Goal: Task Accomplishment & Management: Use online tool/utility

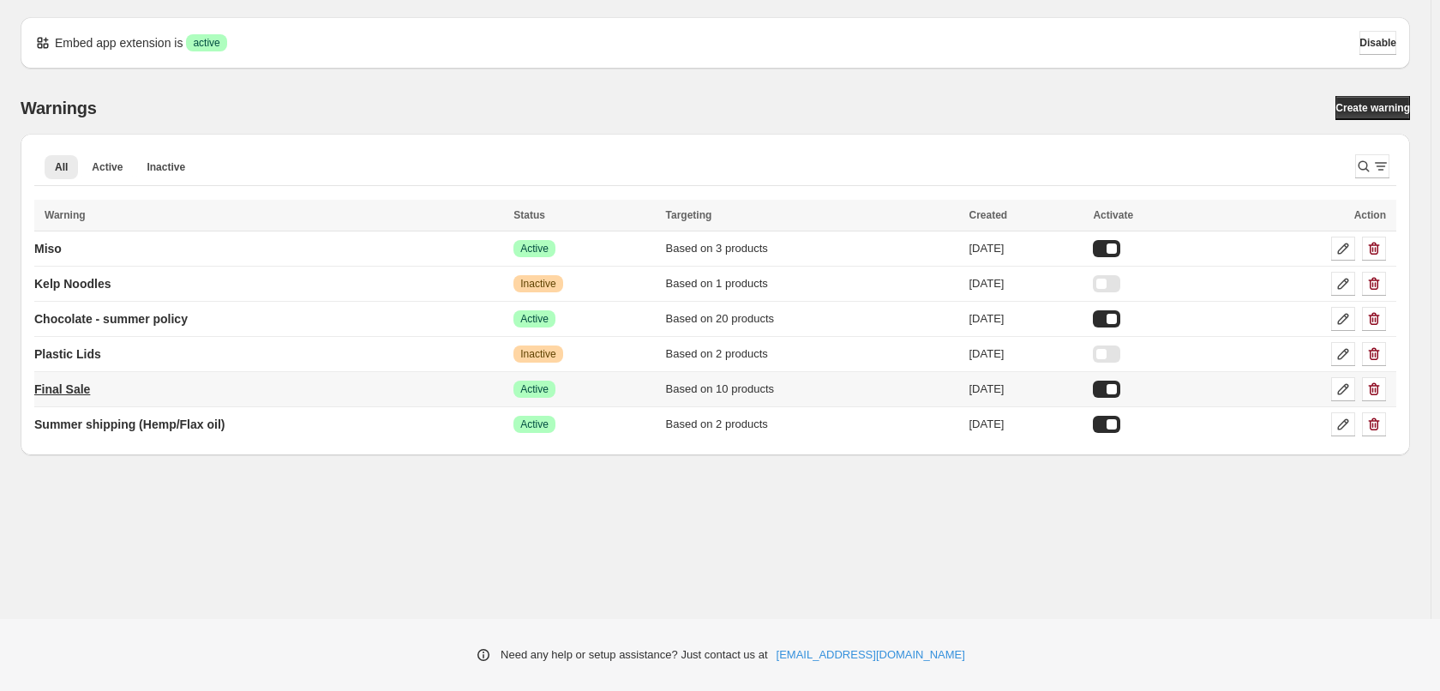
click at [87, 391] on p "Final Sale" at bounding box center [62, 389] width 56 height 17
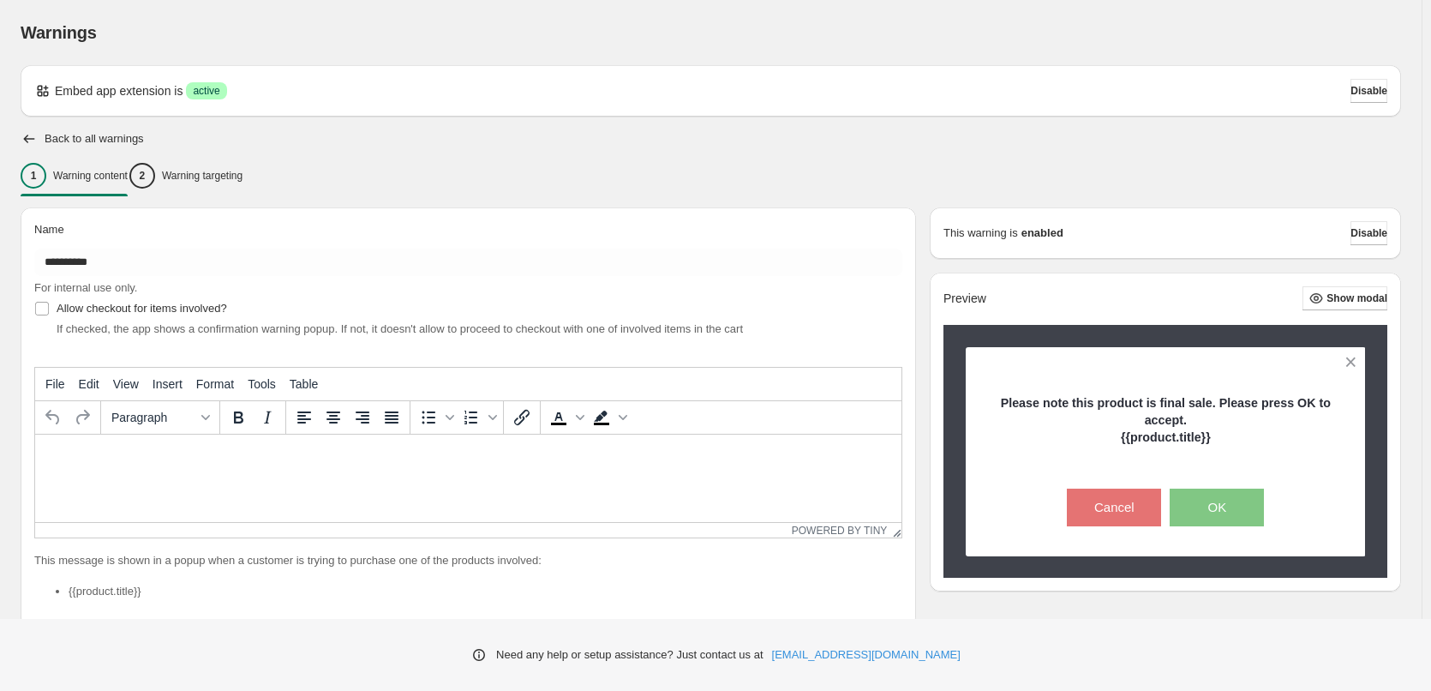
type input "**********"
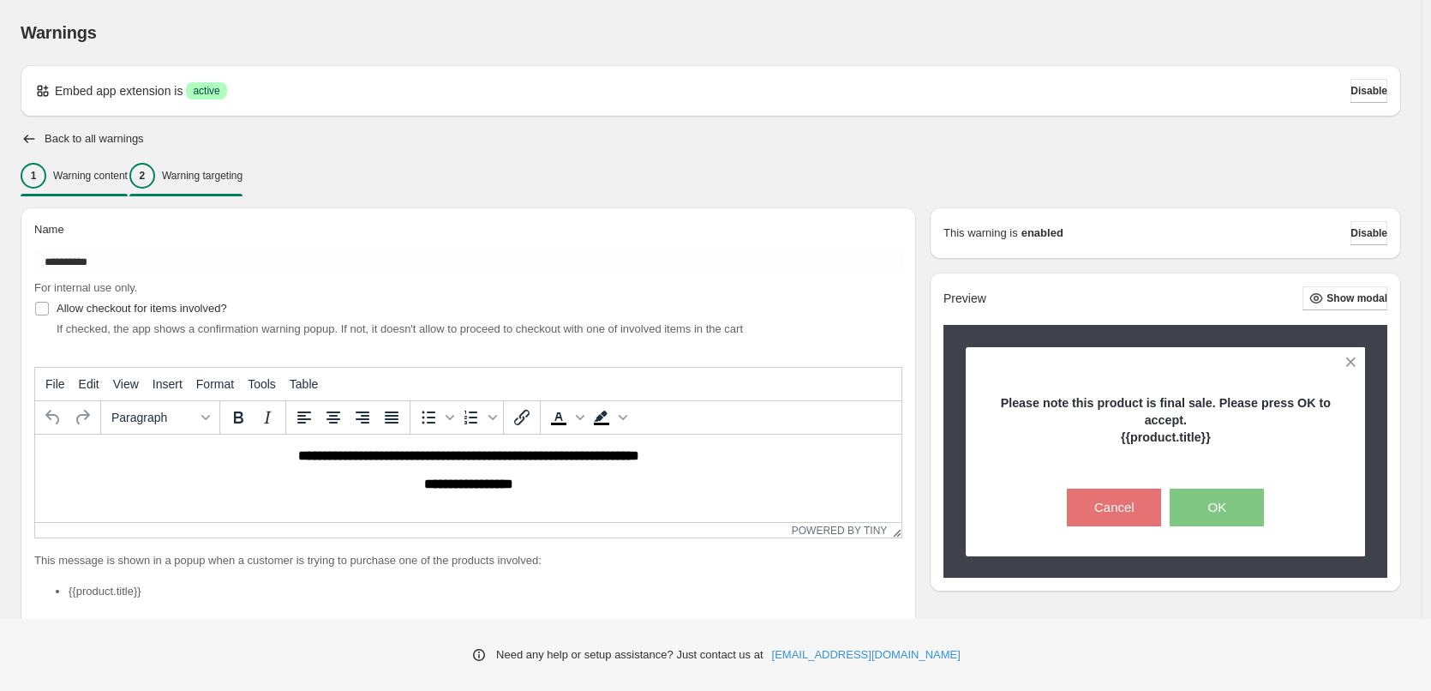
click at [225, 175] on p "Warning targeting" at bounding box center [202, 176] width 81 height 14
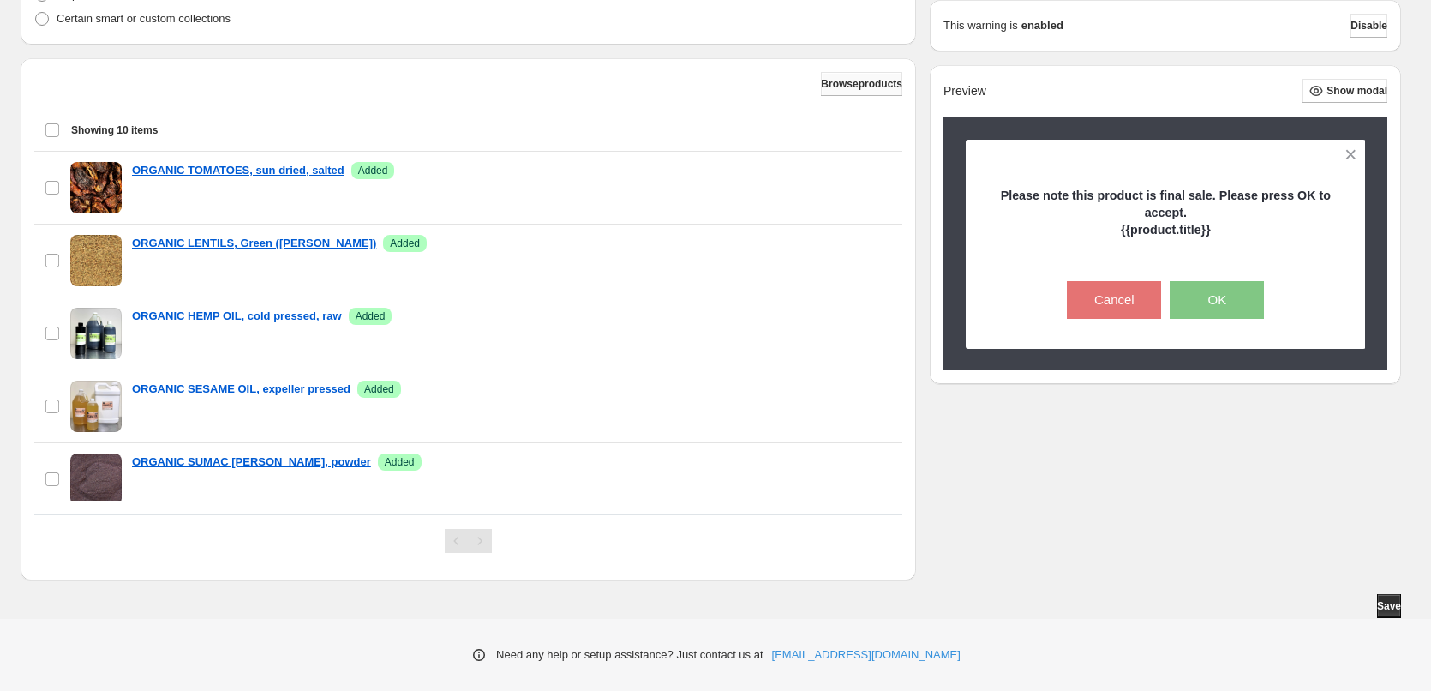
click at [860, 91] on button "Browse products" at bounding box center [861, 84] width 81 height 24
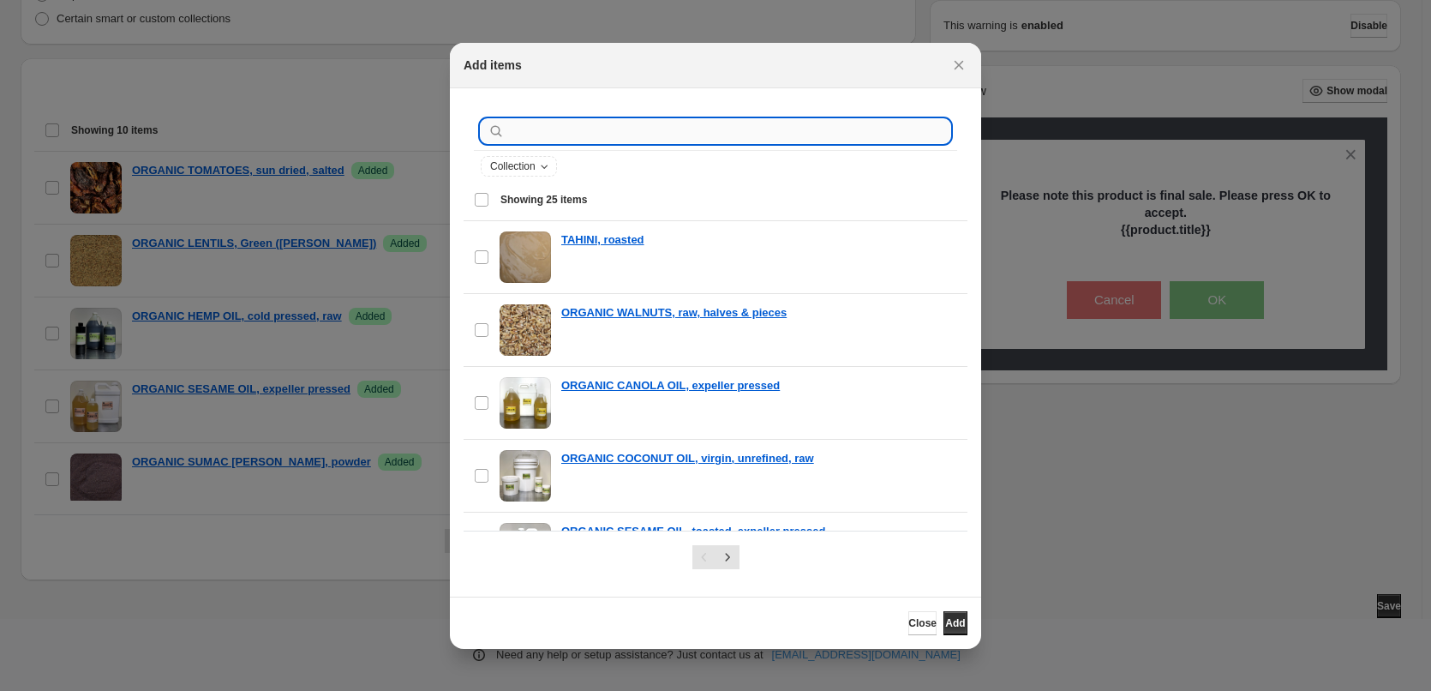
click at [612, 135] on input ":r1j:" at bounding box center [729, 131] width 442 height 24
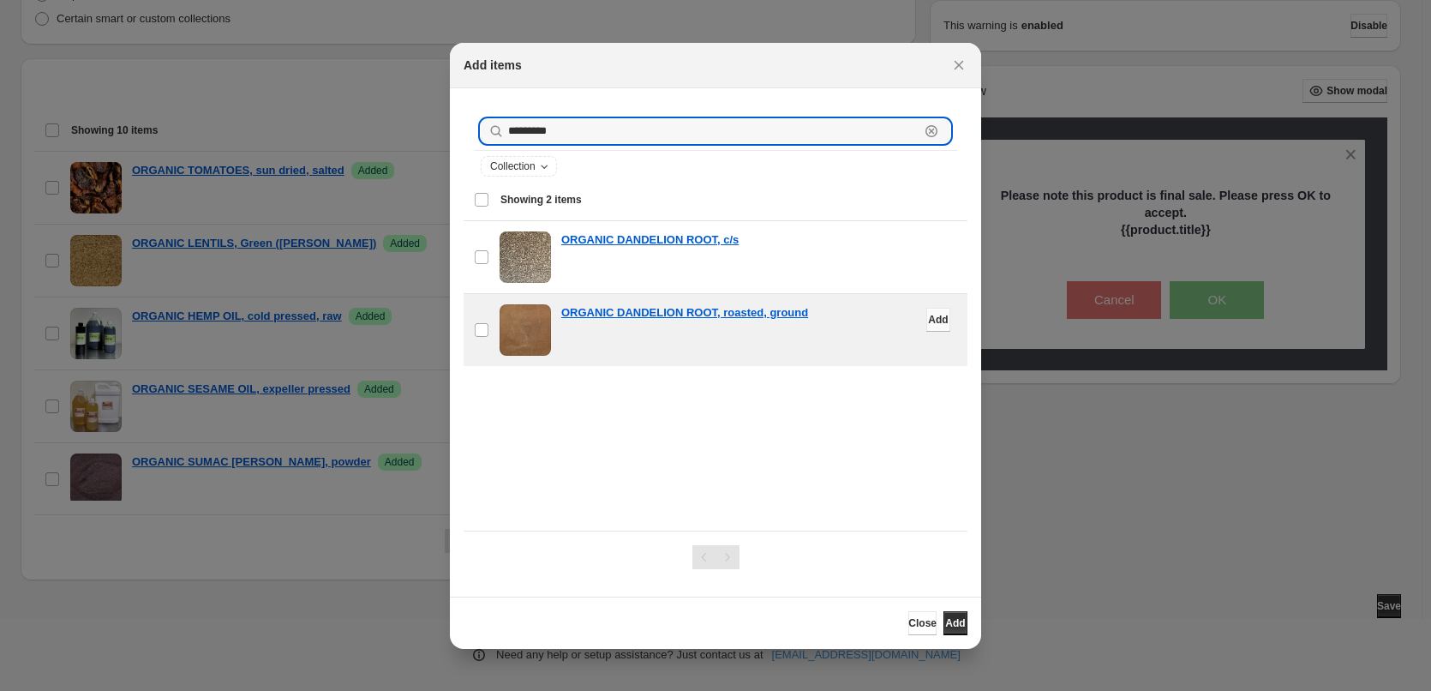
type input "*********"
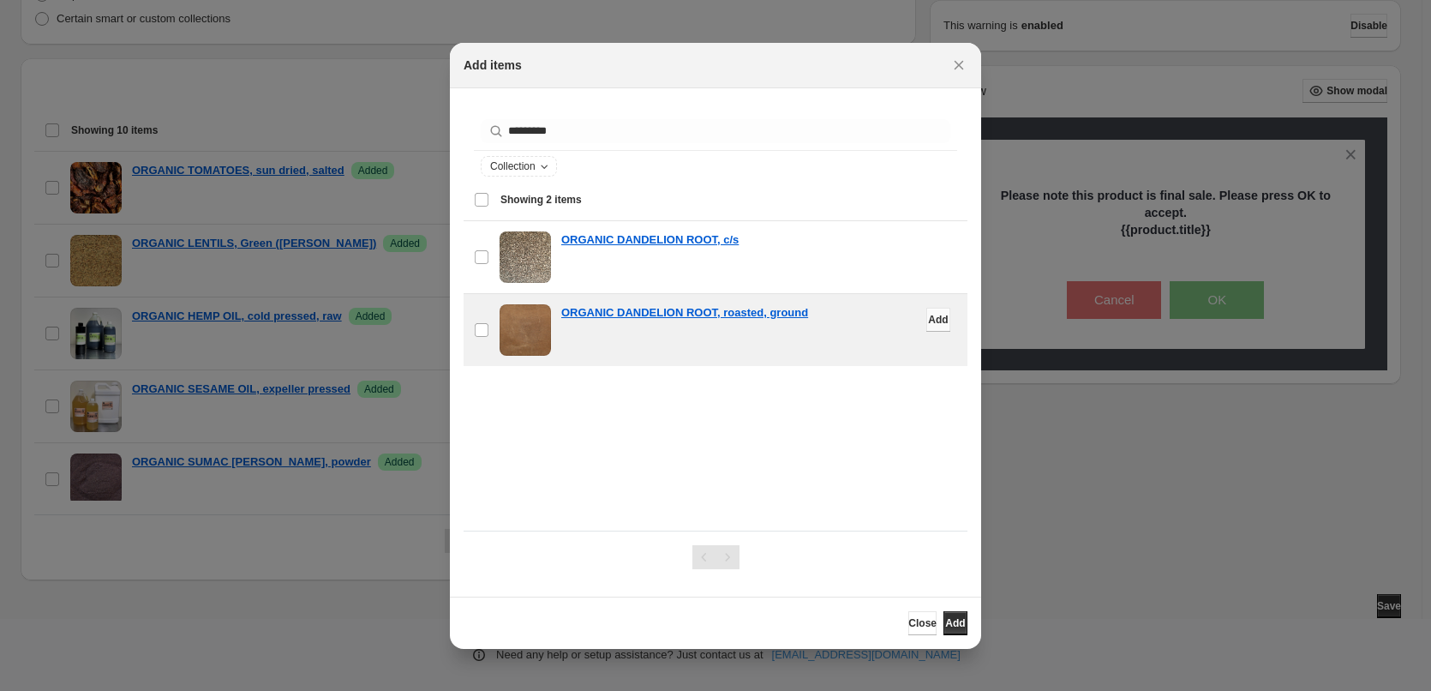
click at [928, 319] on span "Add" at bounding box center [938, 320] width 20 height 14
click at [954, 626] on span "Add" at bounding box center [955, 623] width 20 height 14
click at [908, 625] on span "Close" at bounding box center [922, 623] width 28 height 14
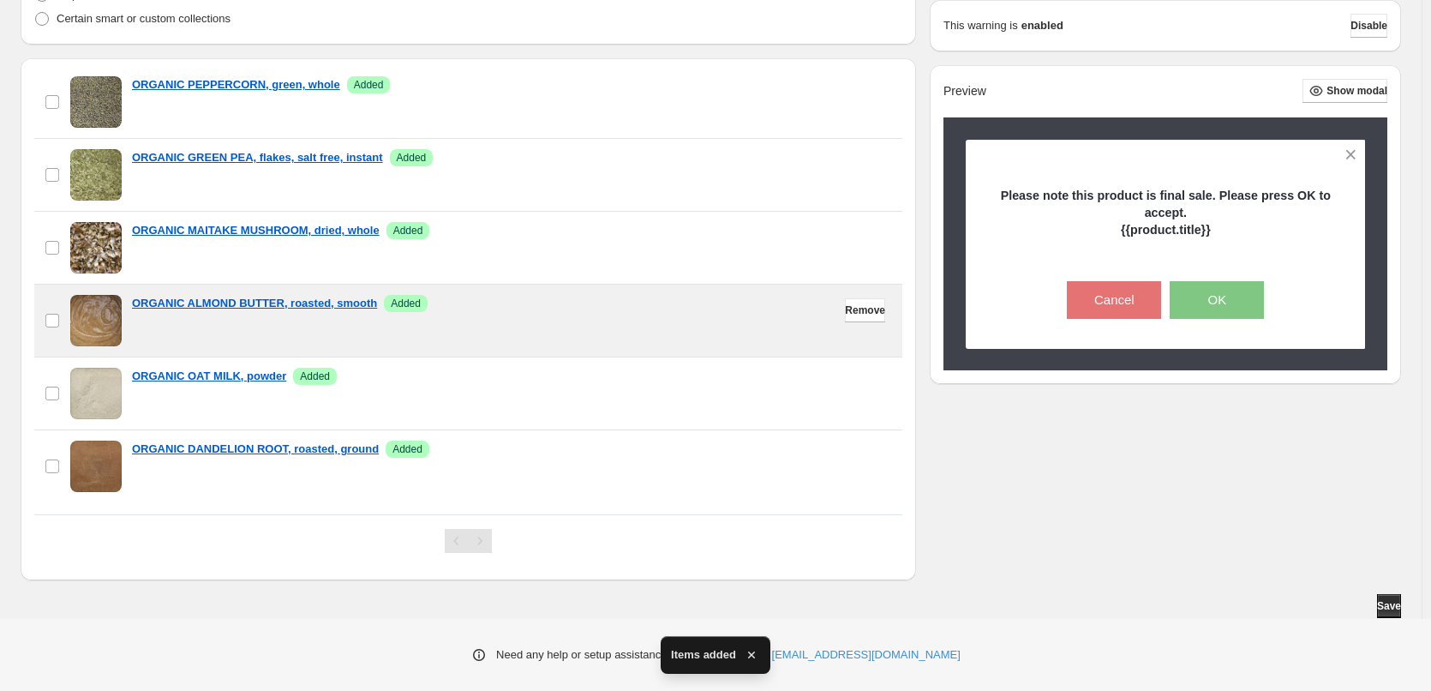
scroll to position [452, 0]
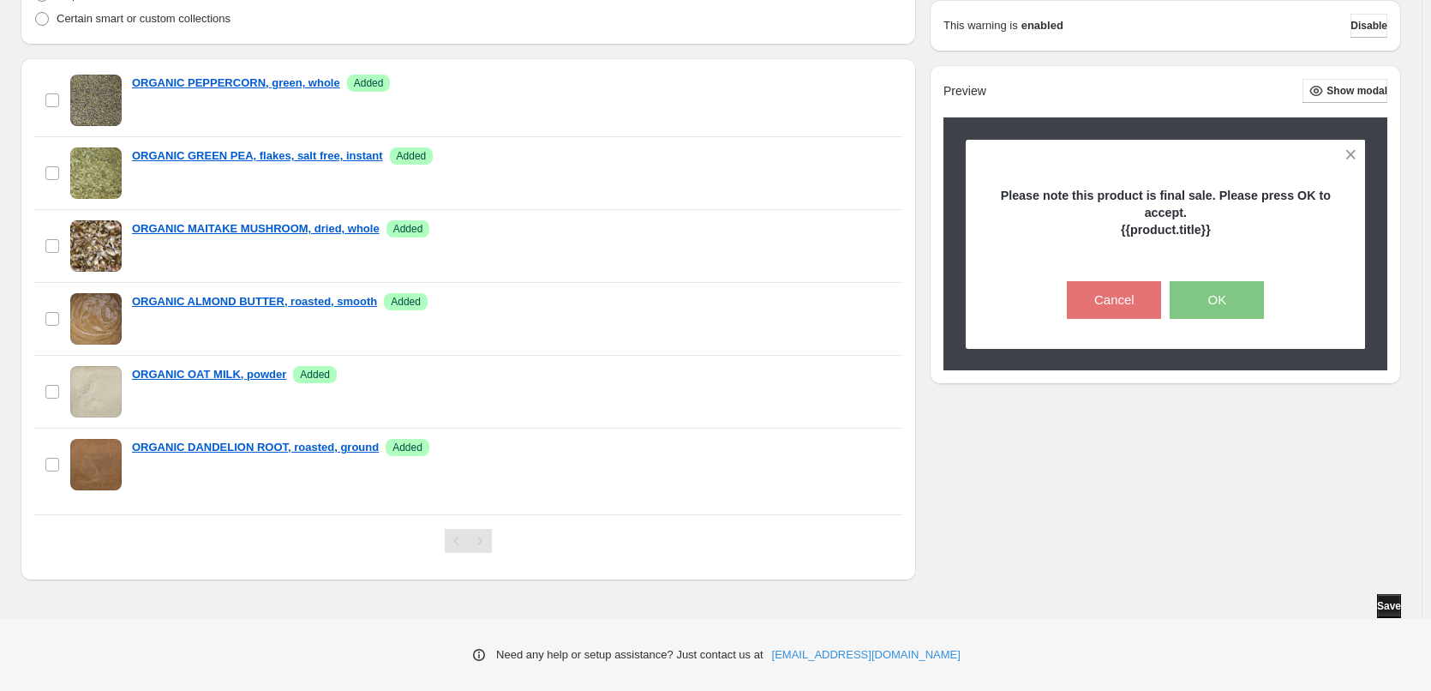
click at [1378, 606] on span "Save" at bounding box center [1389, 606] width 24 height 14
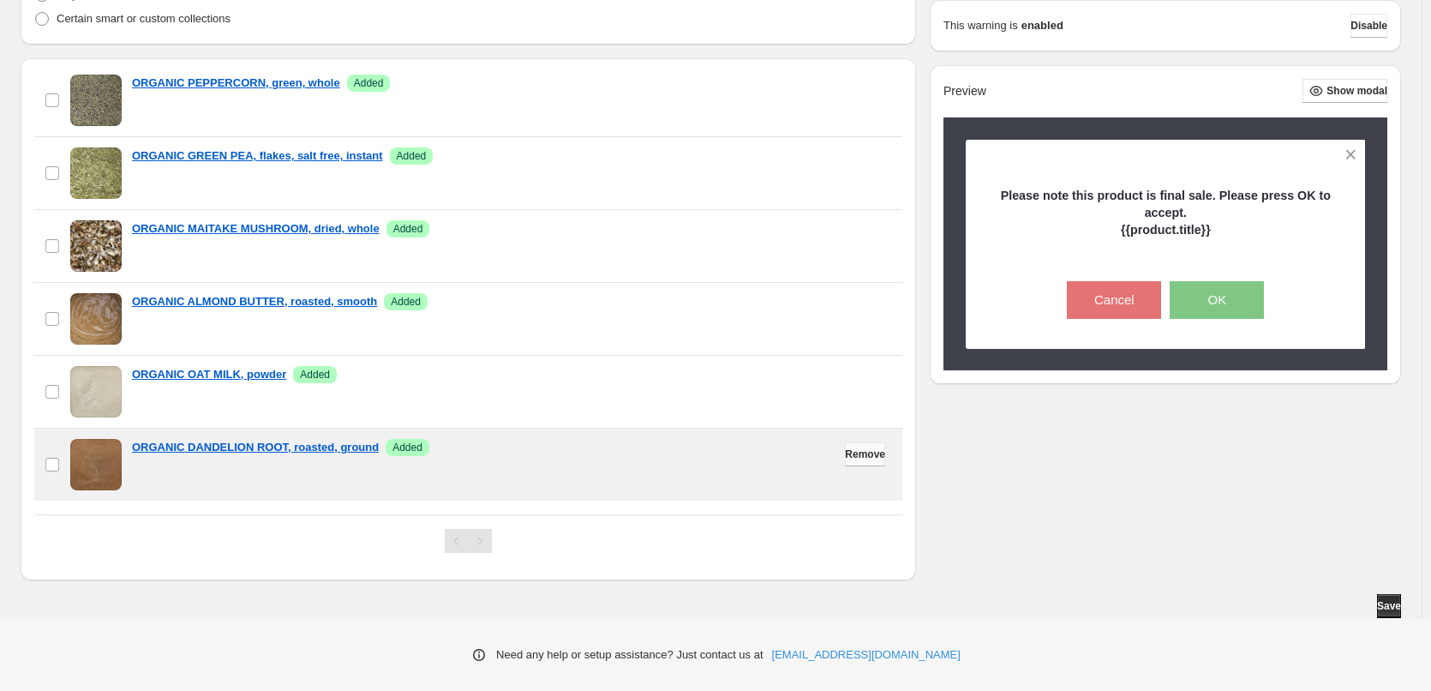
click at [845, 455] on span "Remove" at bounding box center [865, 454] width 40 height 14
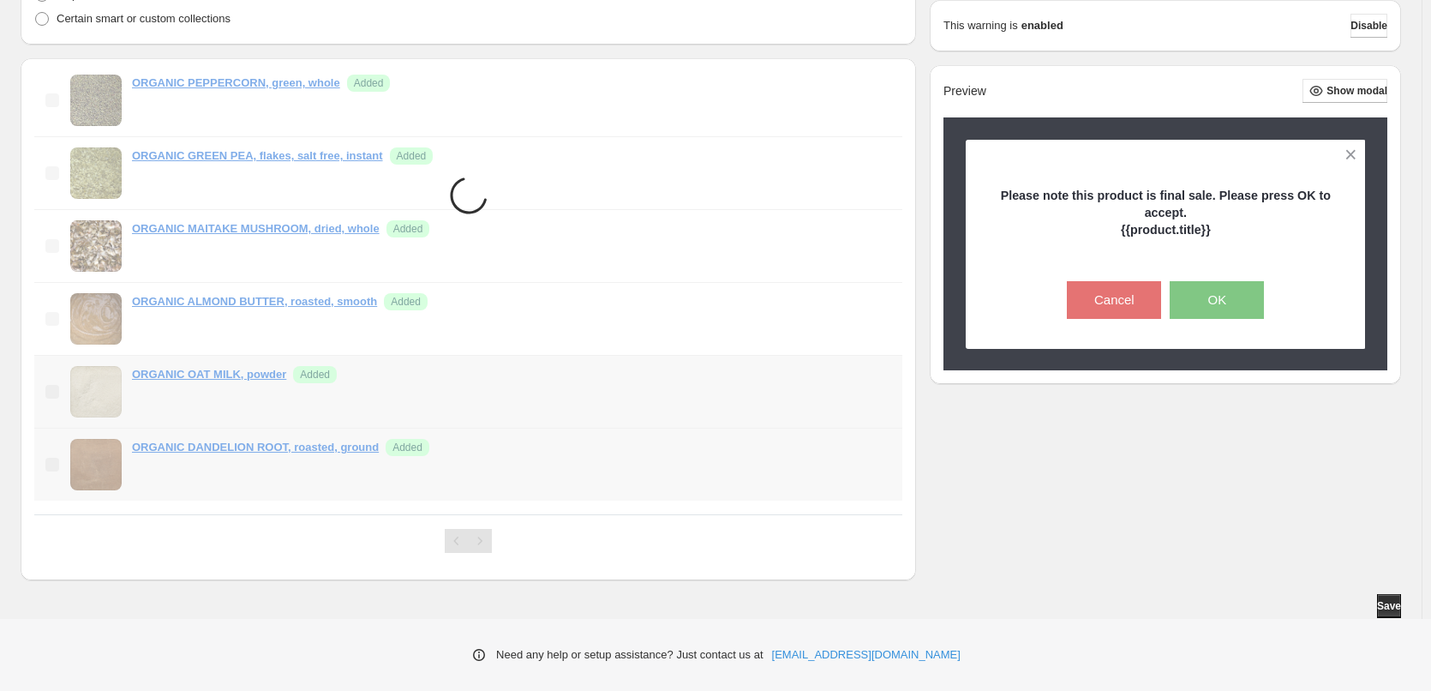
scroll to position [379, 0]
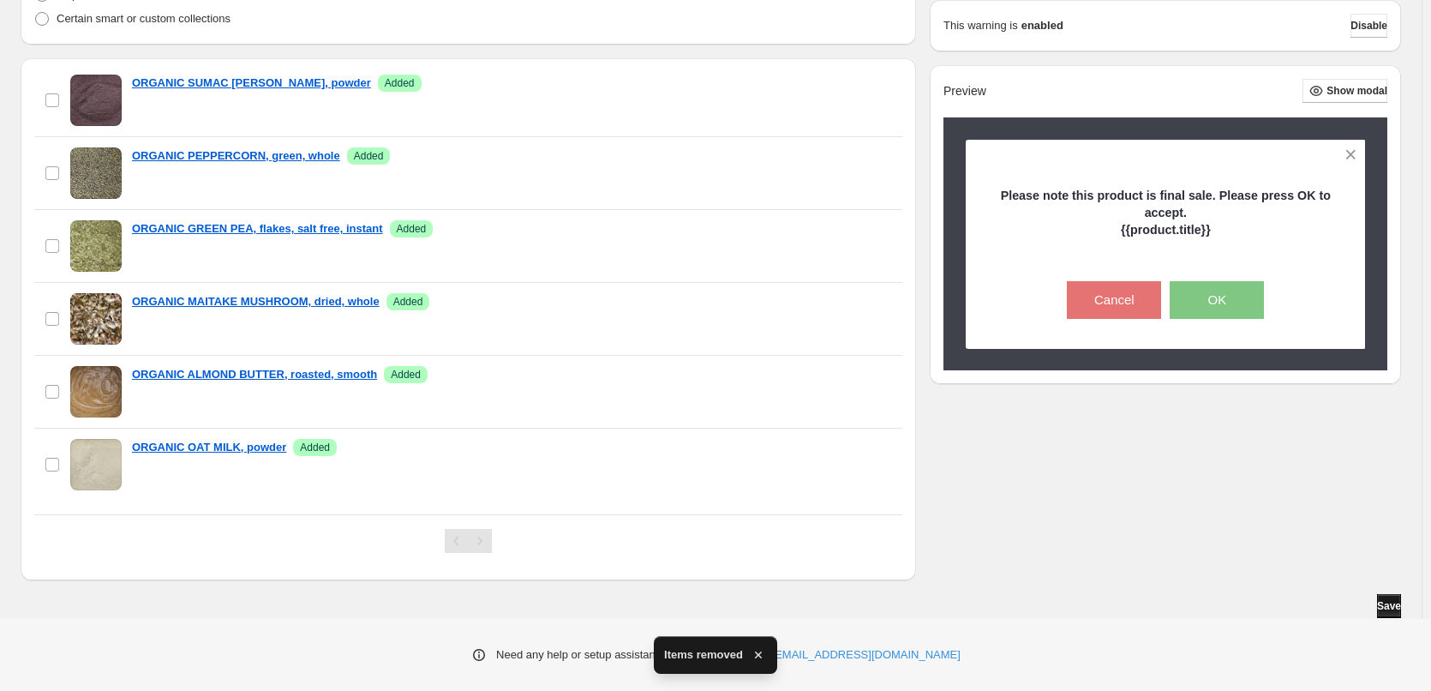
click at [1383, 607] on span "Save" at bounding box center [1389, 606] width 24 height 14
